Goal: Transaction & Acquisition: Purchase product/service

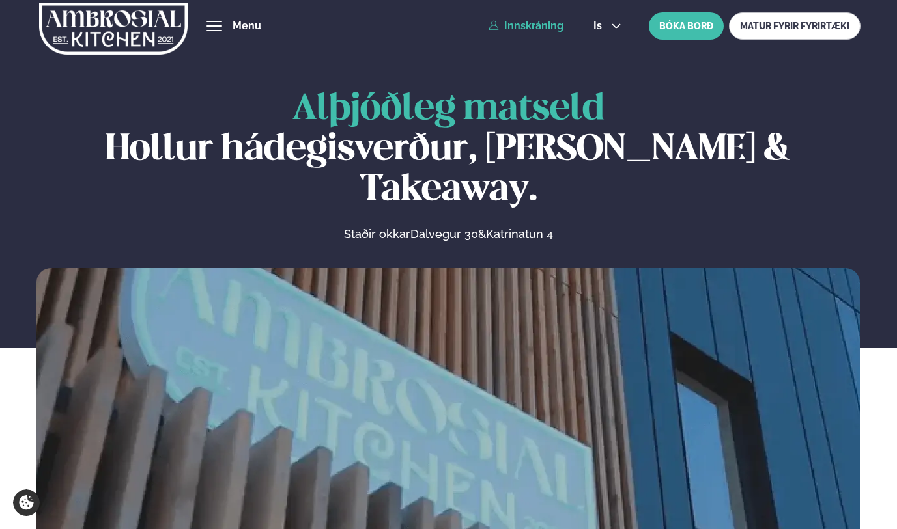
click at [535, 31] on link "Innskráning" at bounding box center [525, 26] width 75 height 12
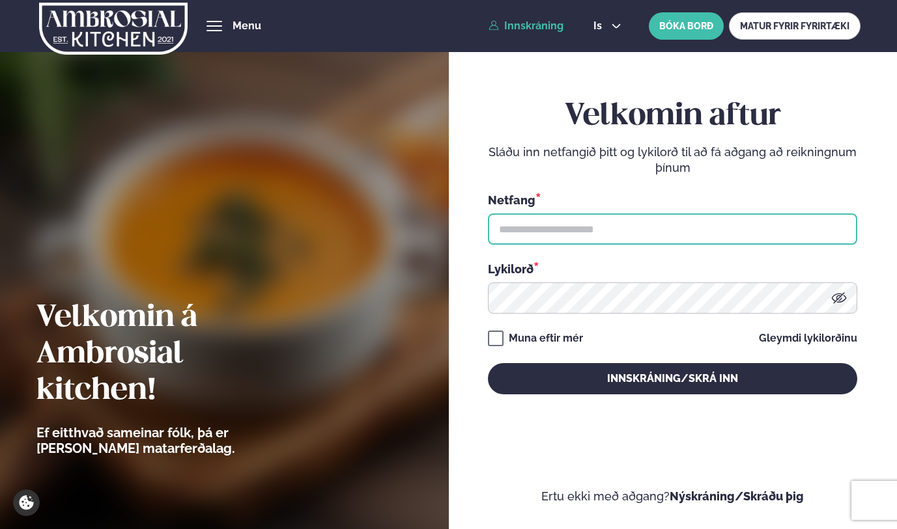
type input "**********"
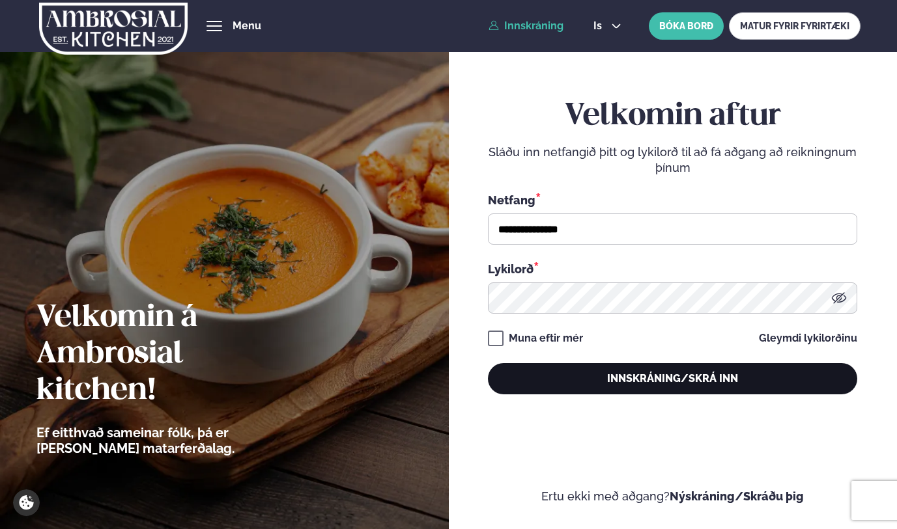
click at [687, 383] on button "Innskráning/Skrá inn" at bounding box center [672, 378] width 369 height 31
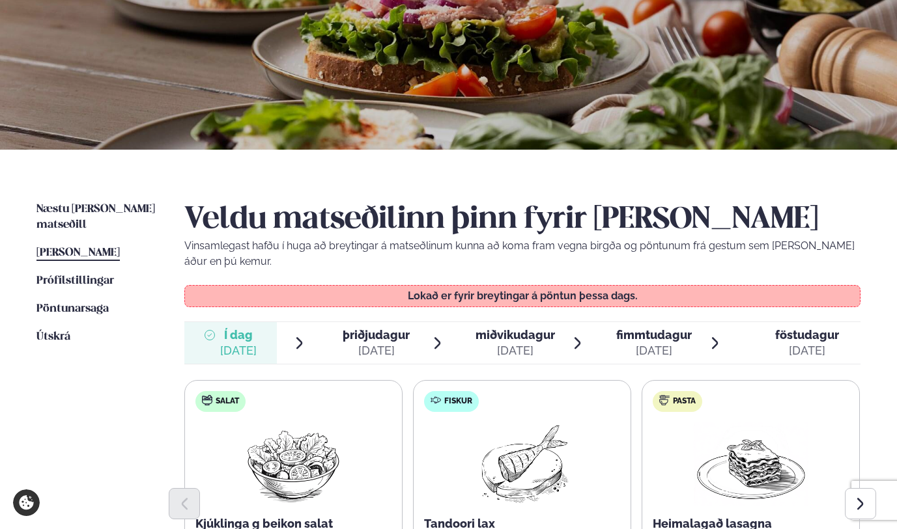
scroll to position [337, 0]
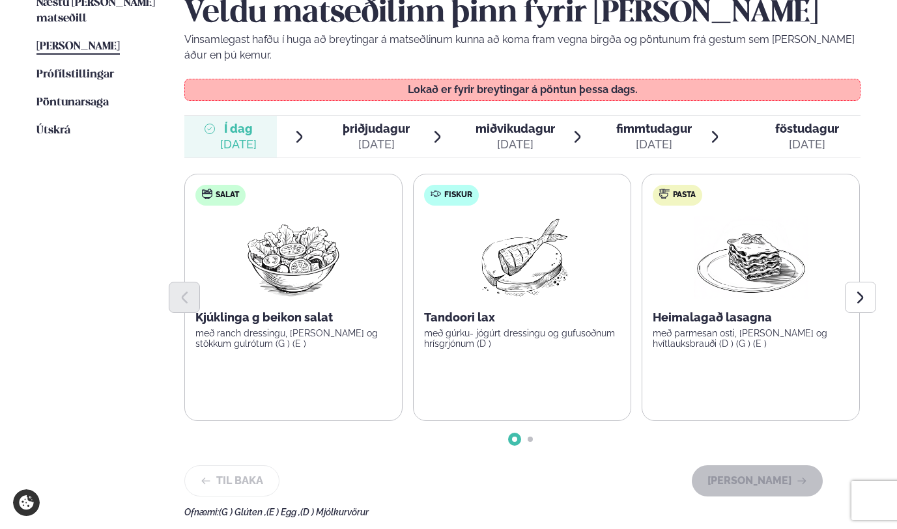
click at [498, 137] on div "miðvikudagur mið. [DATE]" at bounding box center [514, 136] width 79 height 31
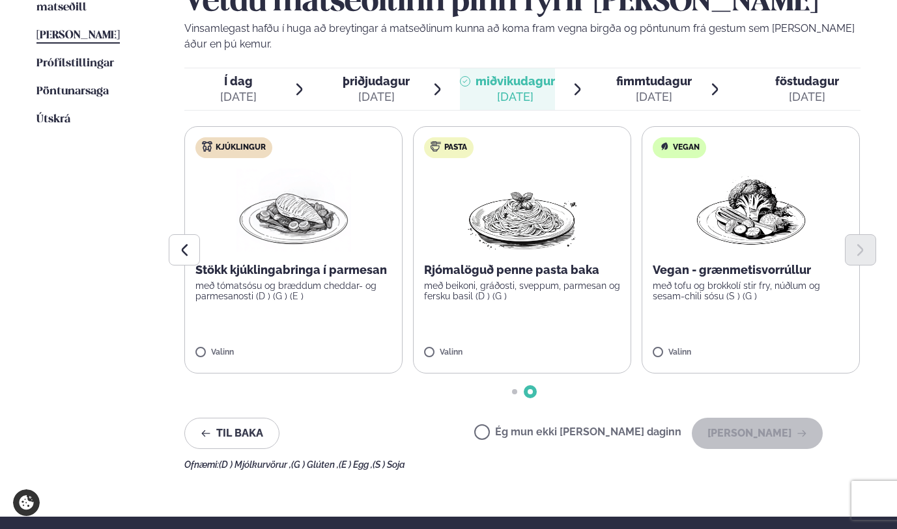
scroll to position [353, 0]
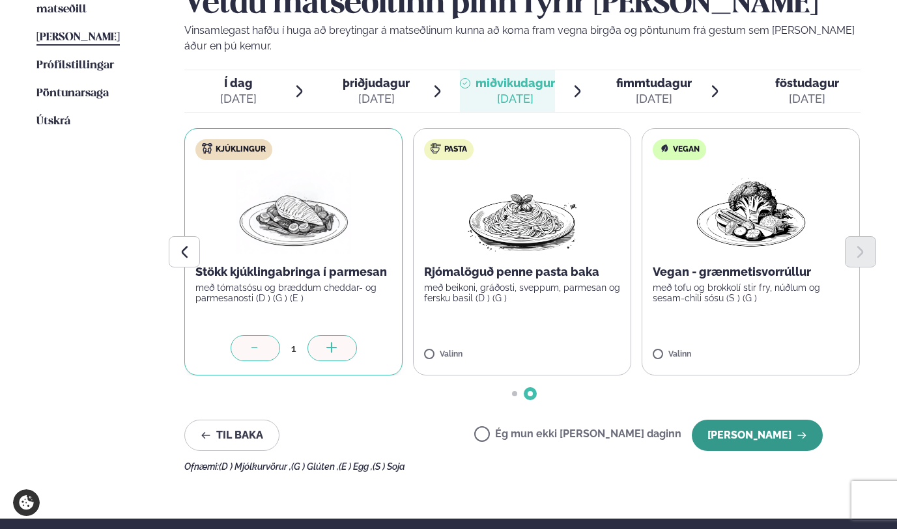
click at [732, 435] on button "[PERSON_NAME]" at bounding box center [756, 435] width 131 height 31
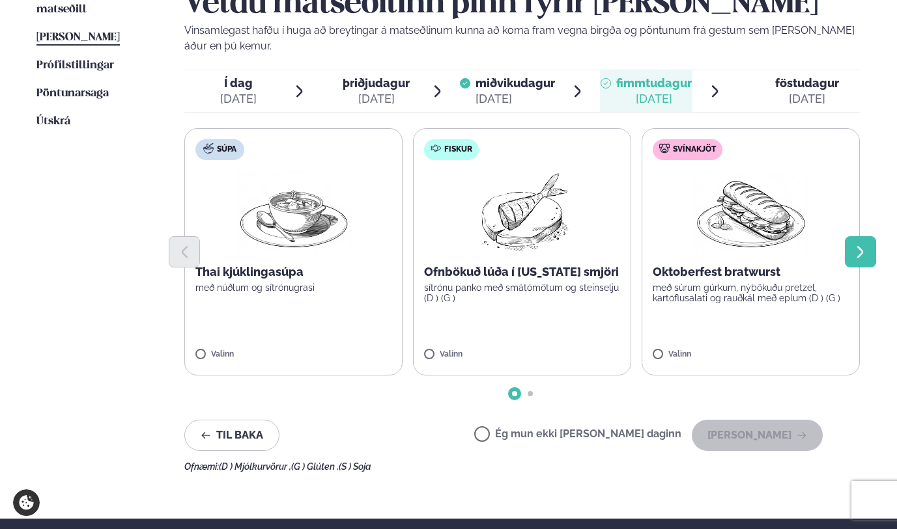
click at [855, 247] on icon "Next slide" at bounding box center [859, 252] width 15 height 15
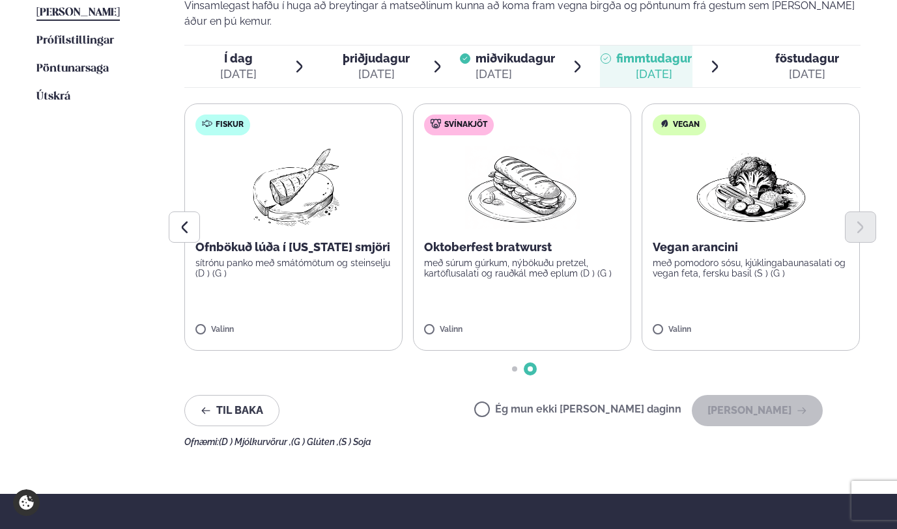
scroll to position [382, 0]
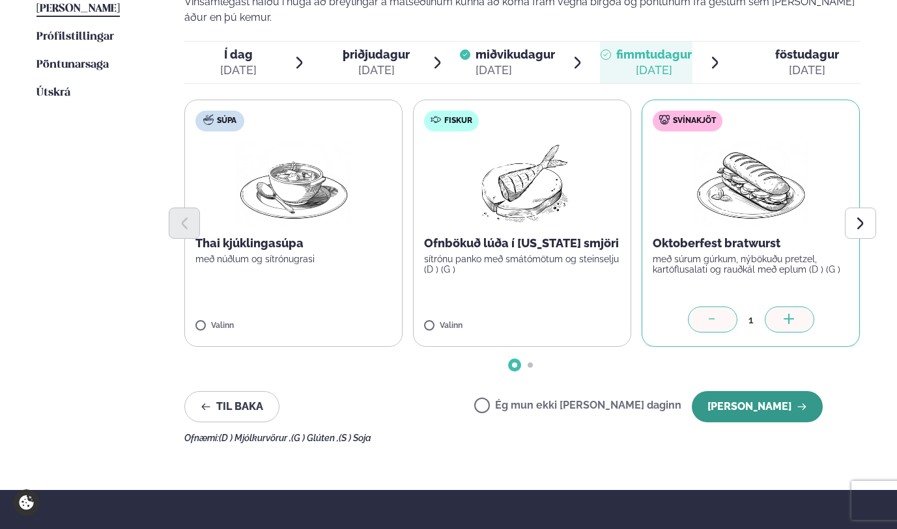
click at [777, 409] on button "[PERSON_NAME]" at bounding box center [756, 406] width 131 height 31
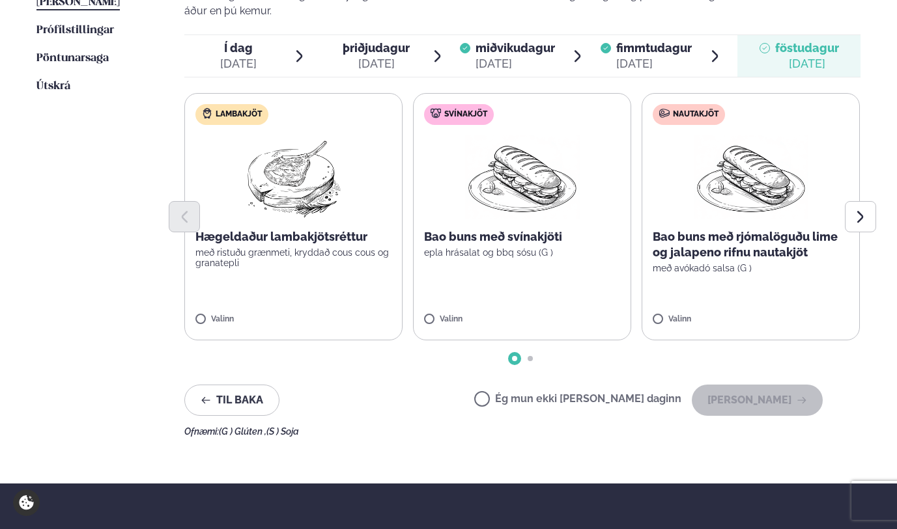
scroll to position [391, 0]
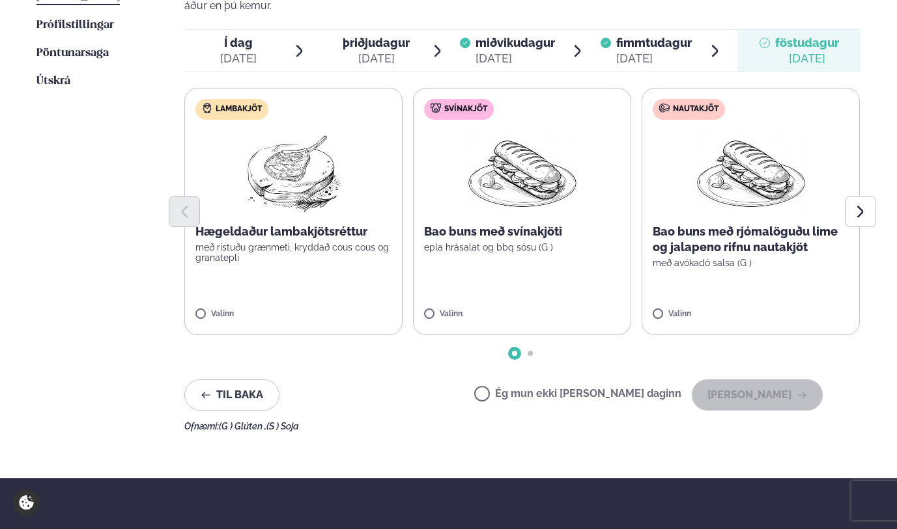
click at [650, 55] on div "[DATE]" at bounding box center [654, 59] width 76 height 16
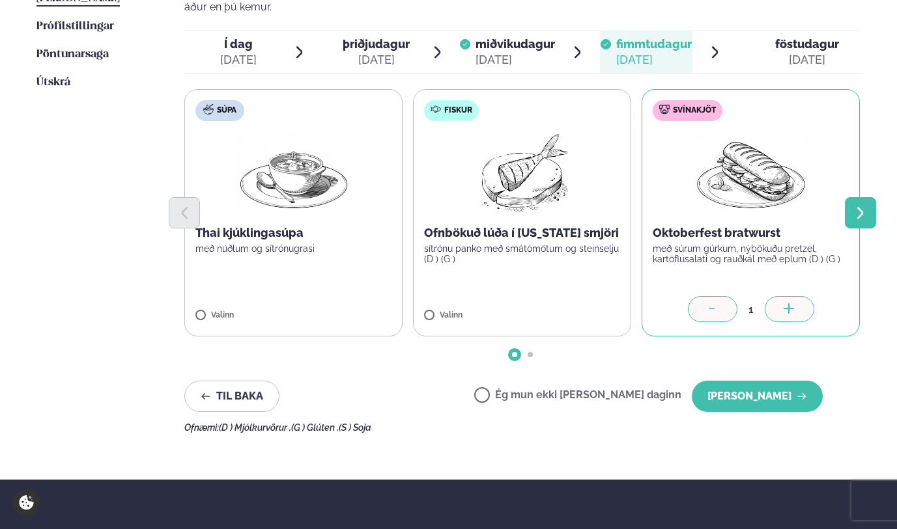
click at [865, 217] on icon "Next slide" at bounding box center [859, 213] width 15 height 15
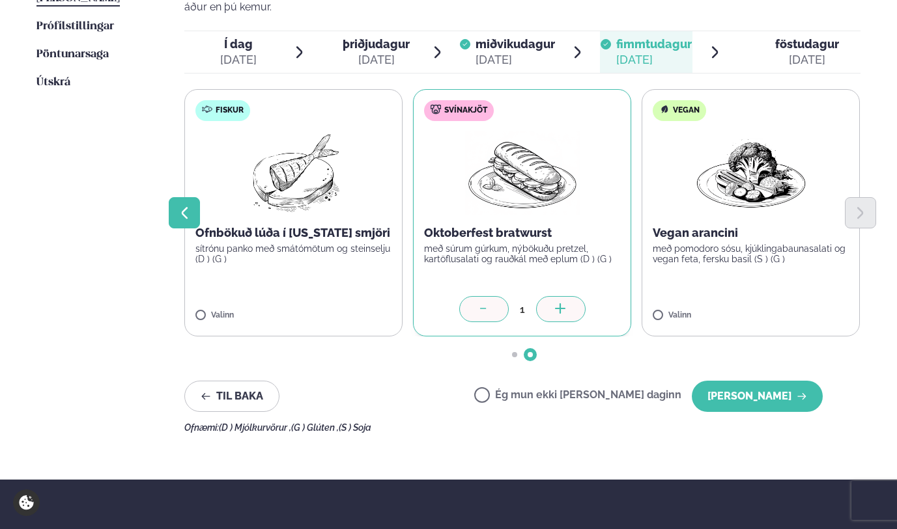
click at [187, 212] on icon "Previous slide" at bounding box center [184, 213] width 15 height 15
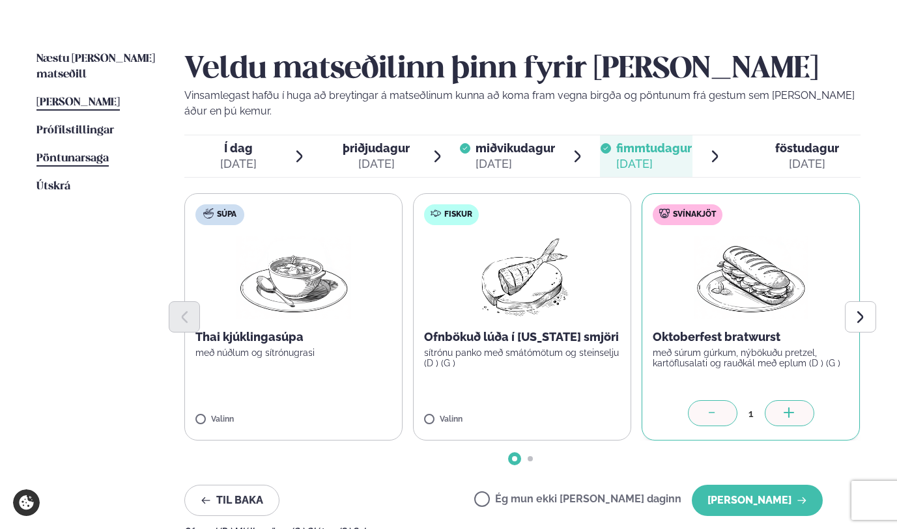
click at [97, 153] on span "Pöntunarsaga" at bounding box center [72, 158] width 72 height 11
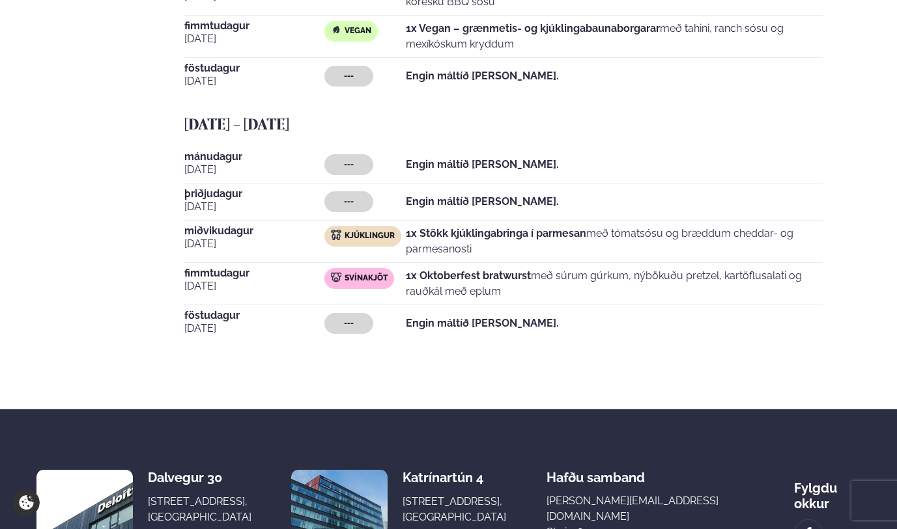
scroll to position [1035, 0]
